Goal: Information Seeking & Learning: Learn about a topic

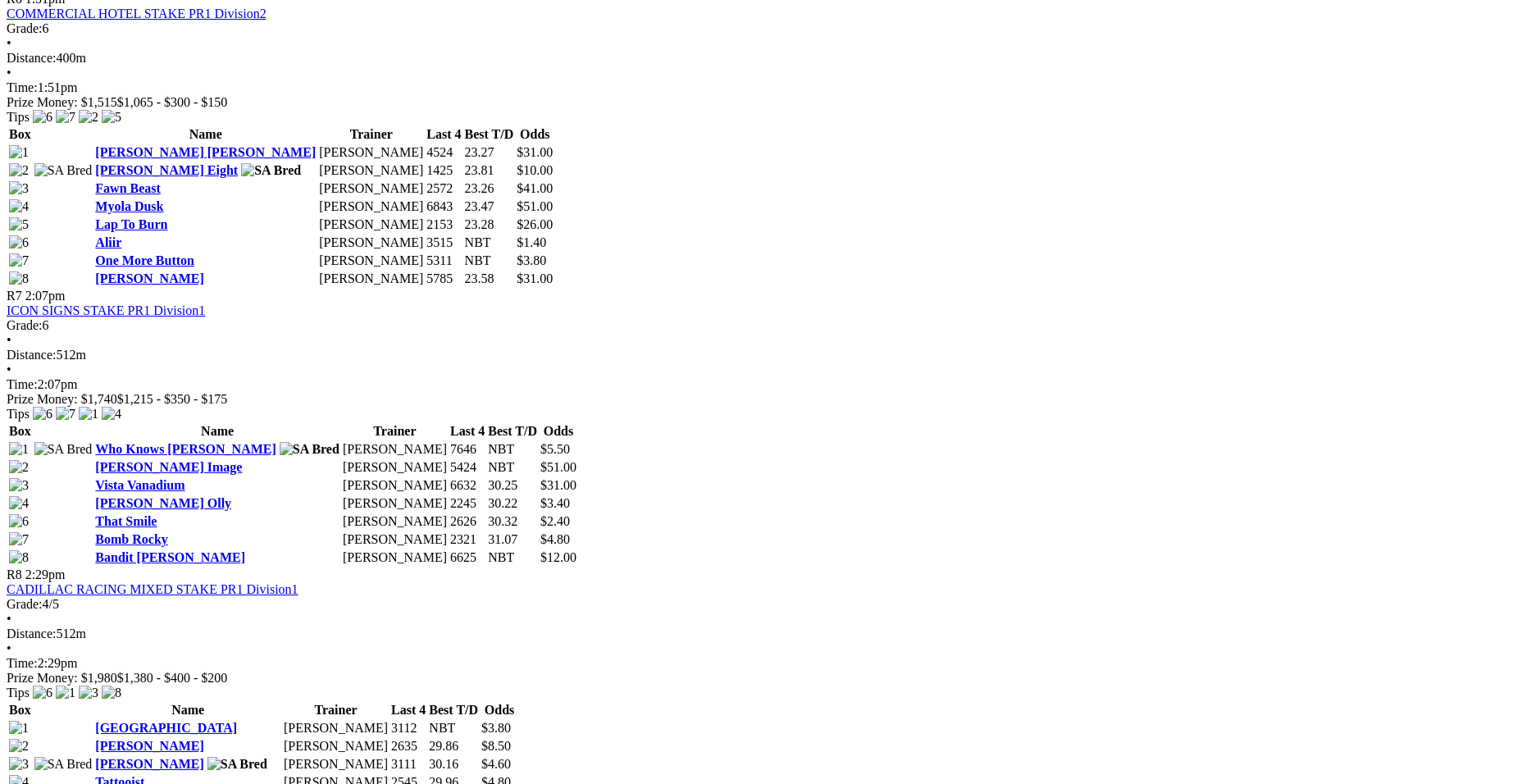
scroll to position [2261, 0]
